Goal: Obtain resource: Download file/media

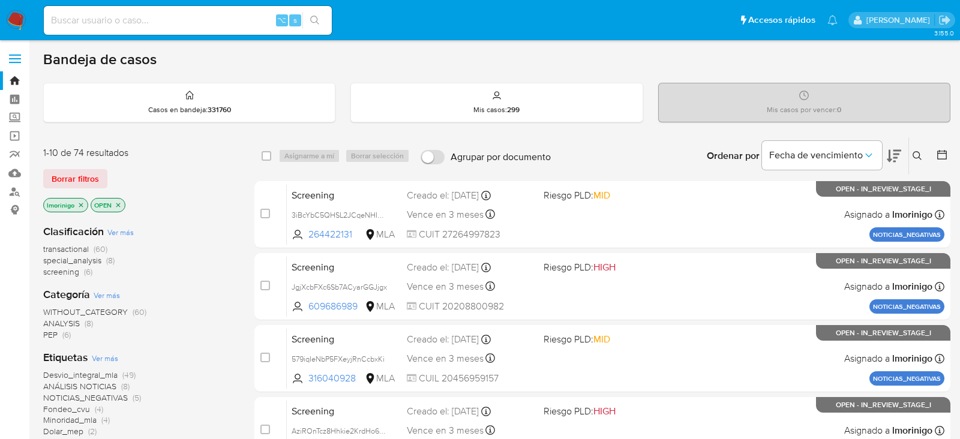
click at [152, 35] on div "⌥ s" at bounding box center [188, 21] width 288 height 34
click at [150, 28] on input at bounding box center [188, 21] width 288 height 16
paste input "hpU8EtIVsqMyLJWL86VEHtEq"
type input "hpU8EtIVsqMyLJWL86VEHtEq"
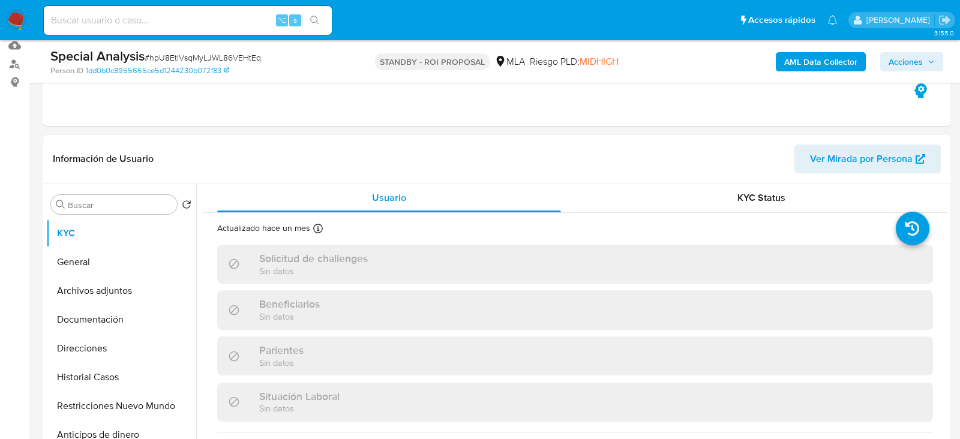
scroll to position [194, 0]
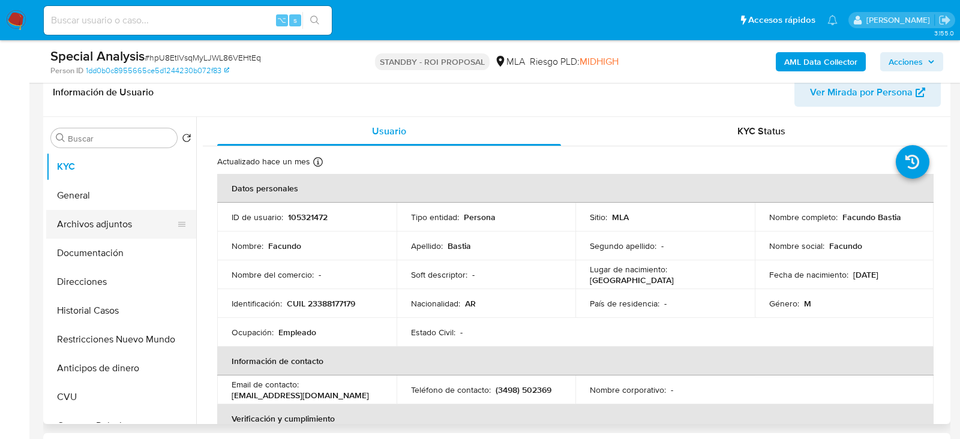
select select "10"
click at [131, 221] on button "Archivos adjuntos" at bounding box center [116, 224] width 140 height 29
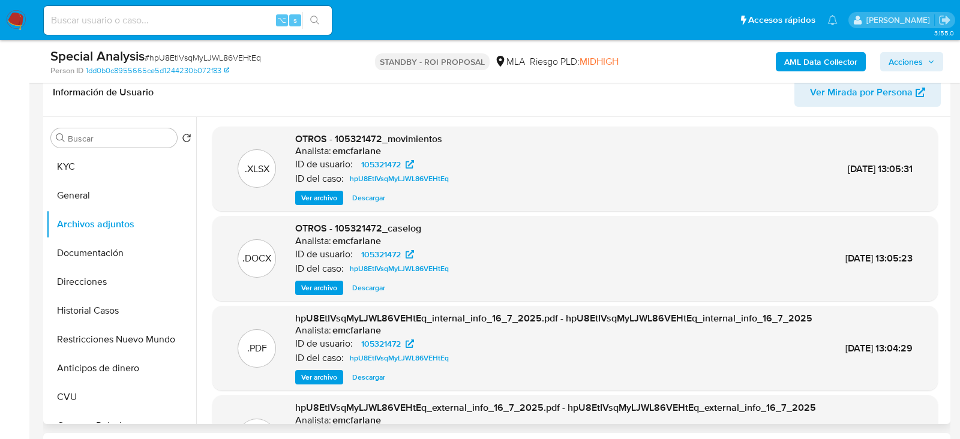
click at [369, 288] on span "Descargar" at bounding box center [368, 288] width 33 height 12
click at [169, 22] on input at bounding box center [188, 21] width 288 height 16
paste input "sY9Y97s0oZ7nHCPuFNfDAaag"
type input "sY9Y97s0oZ7nHCPuFNfDAaag"
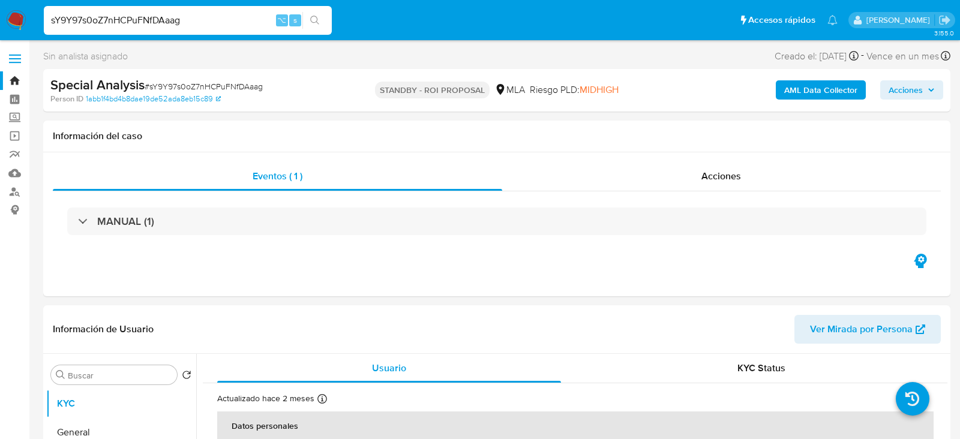
select select "10"
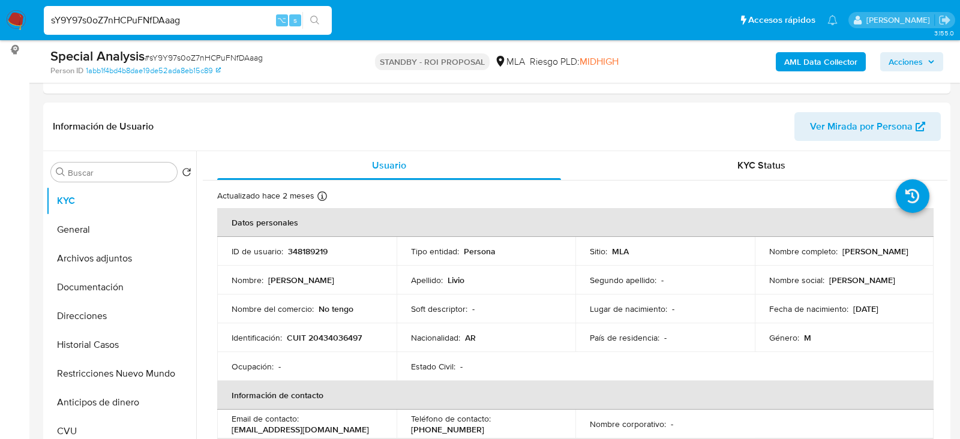
scroll to position [212, 0]
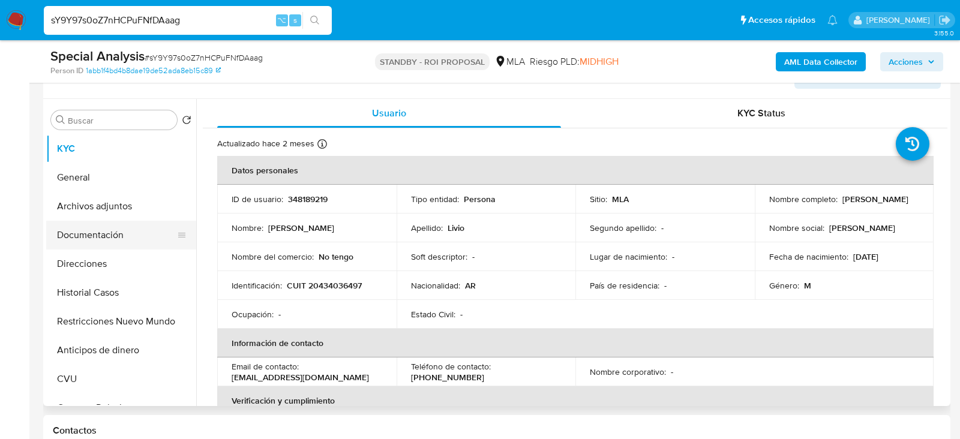
click at [96, 232] on button "Documentación" at bounding box center [116, 235] width 140 height 29
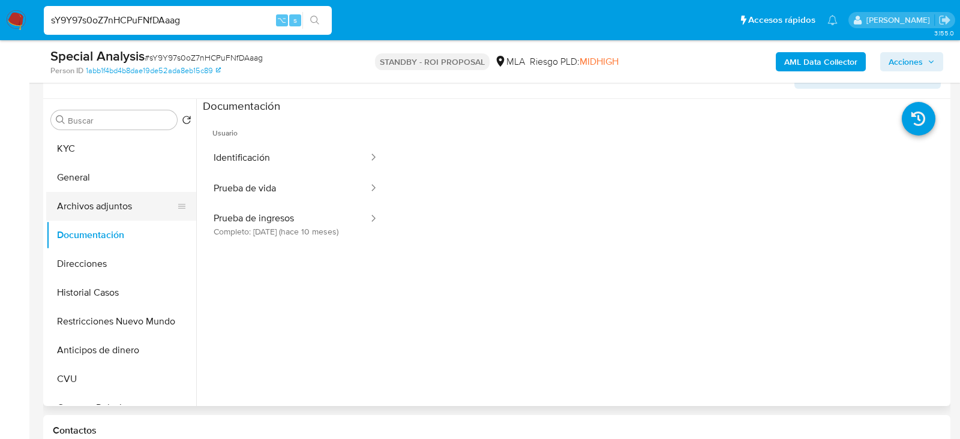
click at [95, 205] on button "Archivos adjuntos" at bounding box center [116, 206] width 140 height 29
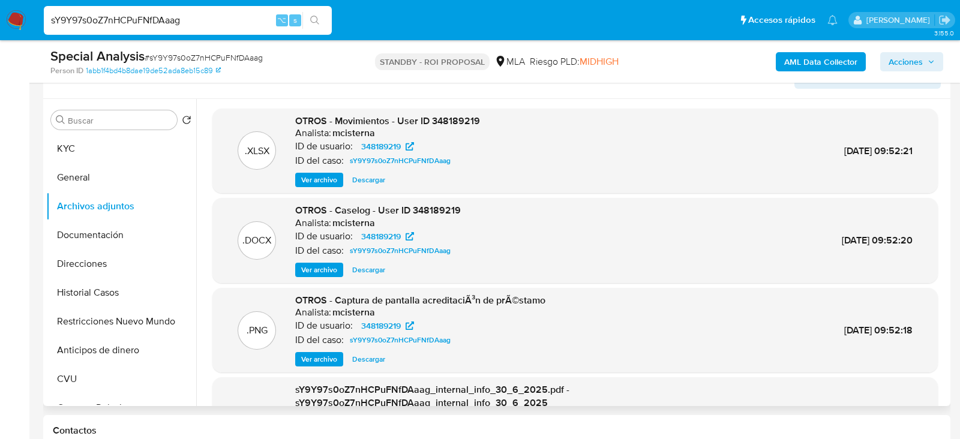
click at [374, 269] on span "Descargar" at bounding box center [368, 270] width 33 height 12
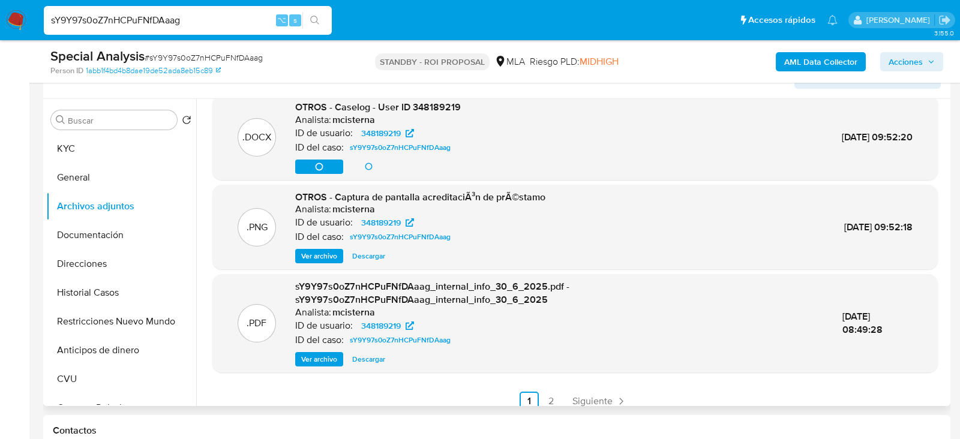
scroll to position [0, 0]
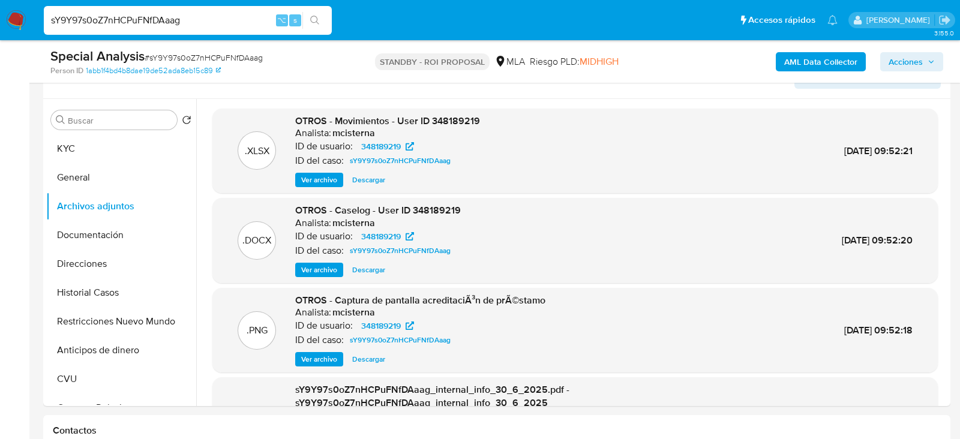
click at [157, 34] on div "sY9Y97s0oZ7nHCPuFNfDAaag ⌥ s" at bounding box center [188, 20] width 288 height 29
click at [154, 22] on input "sY9Y97s0oZ7nHCPuFNfDAaag" at bounding box center [188, 21] width 288 height 16
paste input "3aJVmZuJx9vZxlA9wYkuTGtF"
type input "3aJVmZuJx9vZxlA9wYkuTGtF"
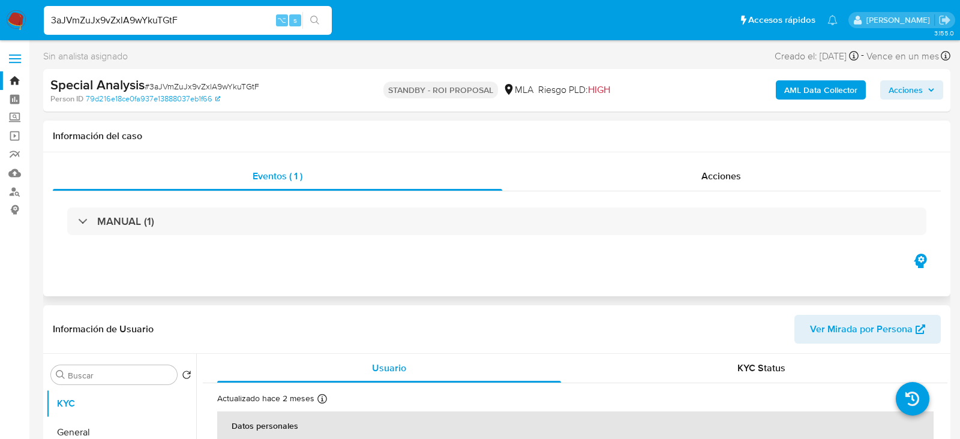
select select "10"
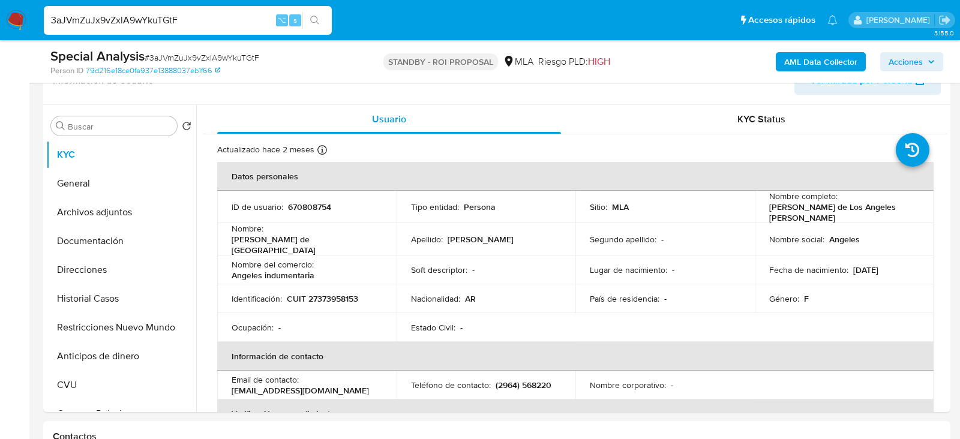
scroll to position [263, 0]
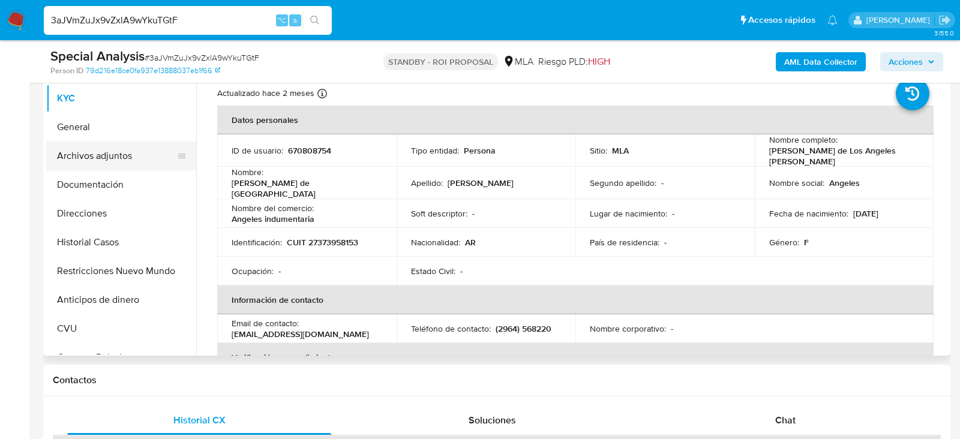
click at [112, 155] on button "Archivos adjuntos" at bounding box center [116, 156] width 140 height 29
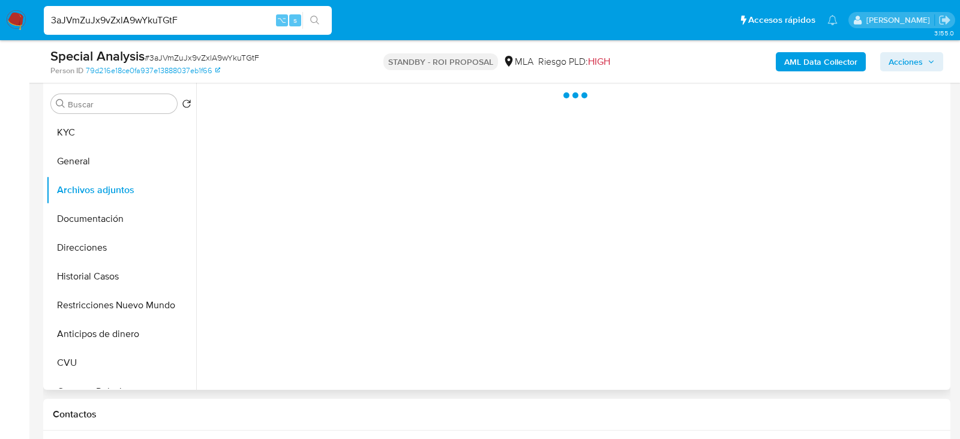
scroll to position [224, 0]
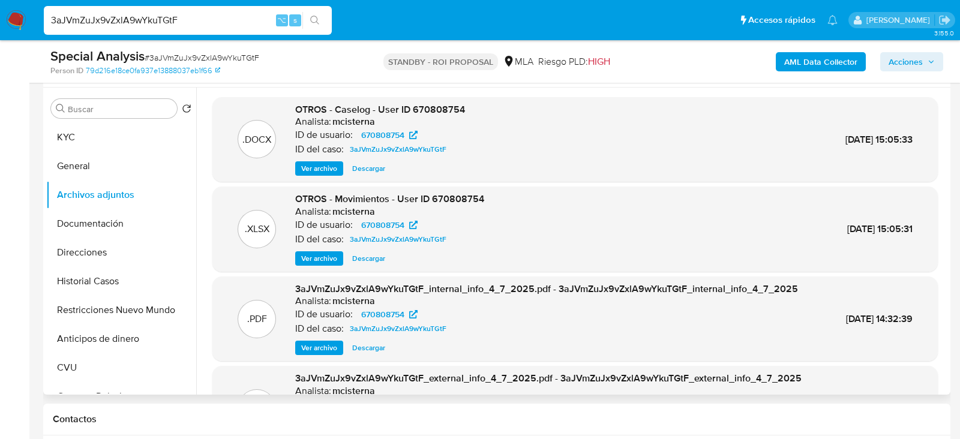
click at [367, 165] on span "Descargar" at bounding box center [368, 169] width 33 height 12
